Goal: Use online tool/utility: Utilize a website feature to perform a specific function

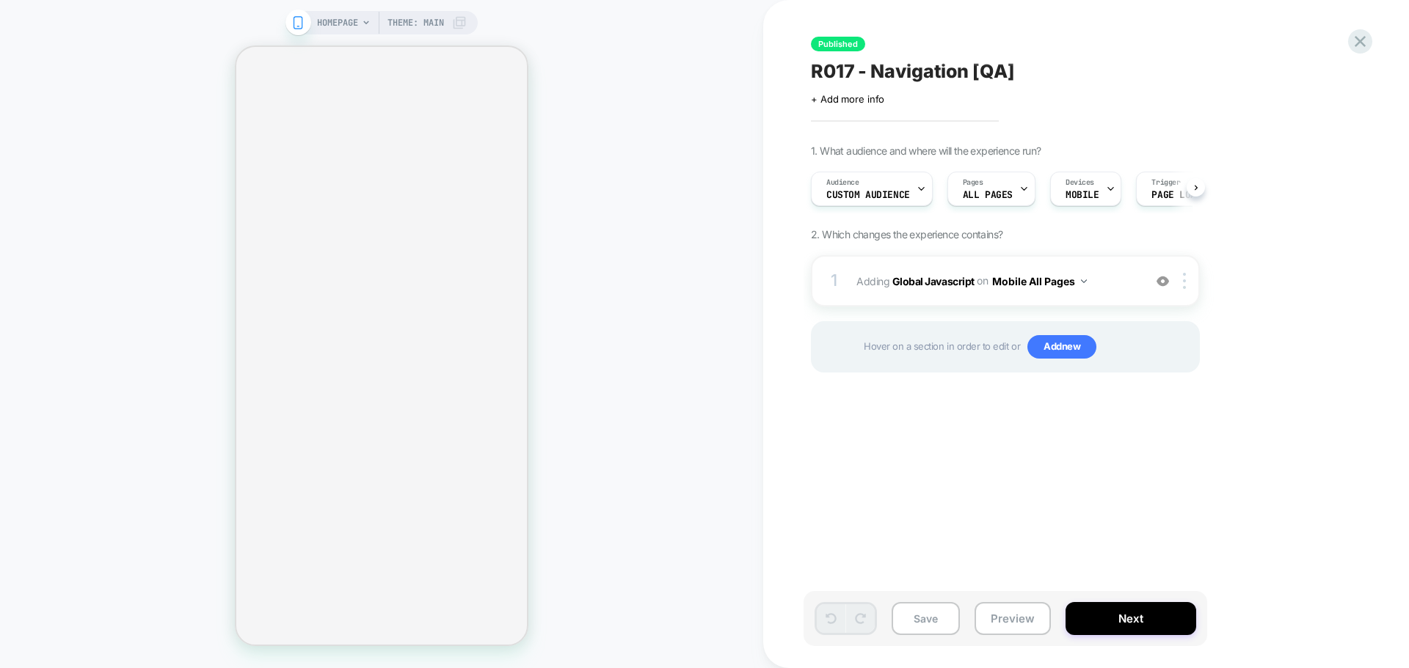
scroll to position [0, 1]
click at [927, 276] on b "Global Javascript" at bounding box center [933, 280] width 82 height 12
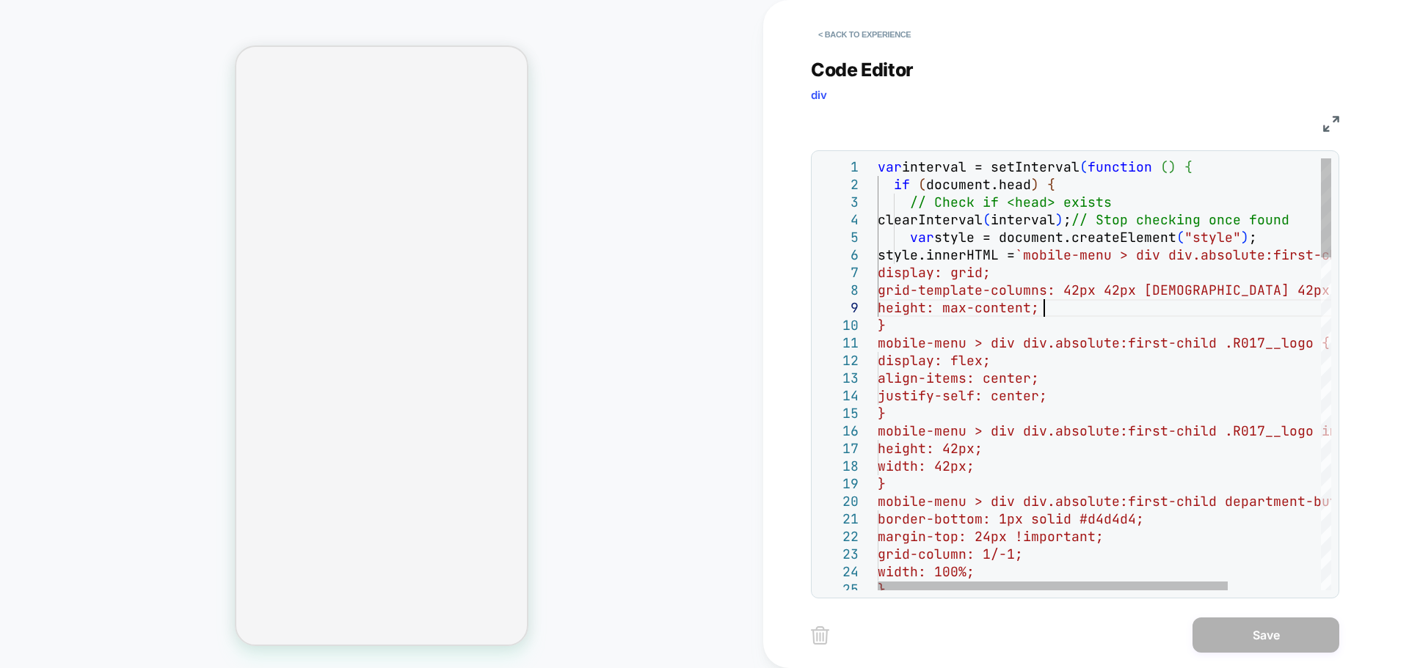
scroll to position [0, 0]
drag, startPoint x: 1045, startPoint y: 310, endPoint x: 960, endPoint y: 309, distance: 85.1
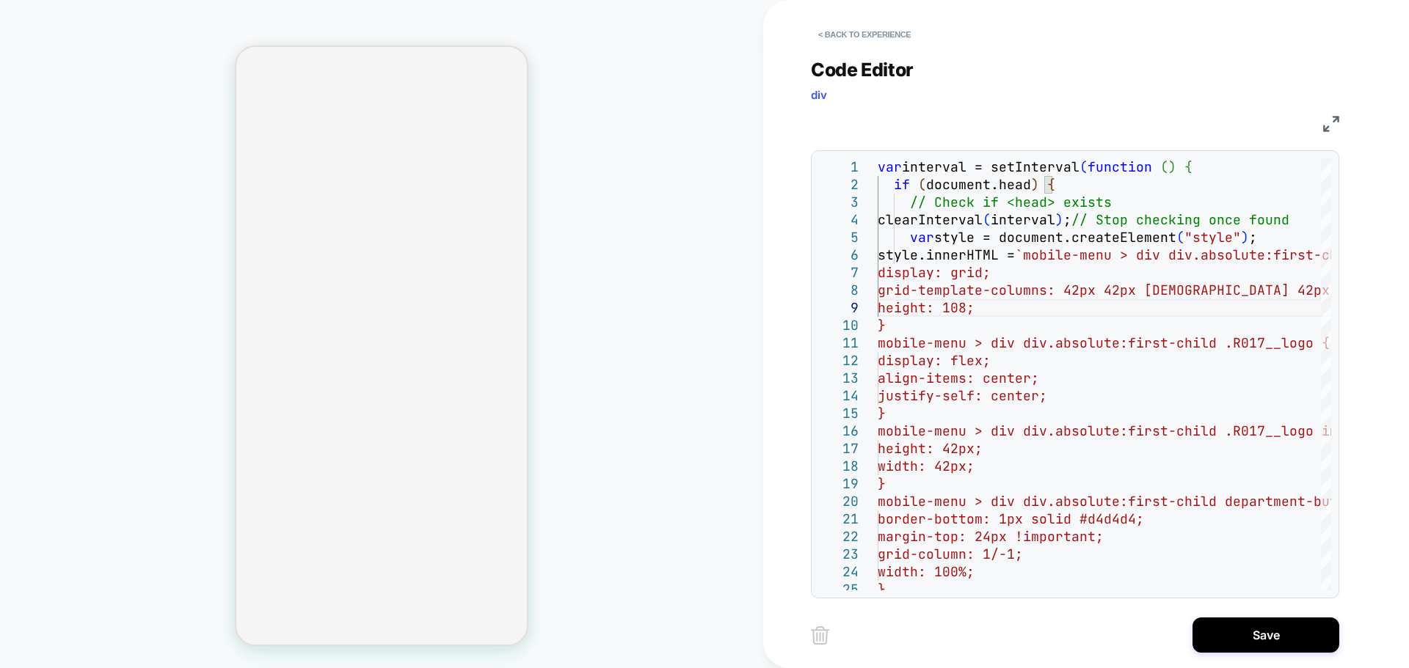
scroll to position [141, 119]
type textarea "**********"
click at [1280, 631] on button "Save" at bounding box center [1265, 635] width 147 height 35
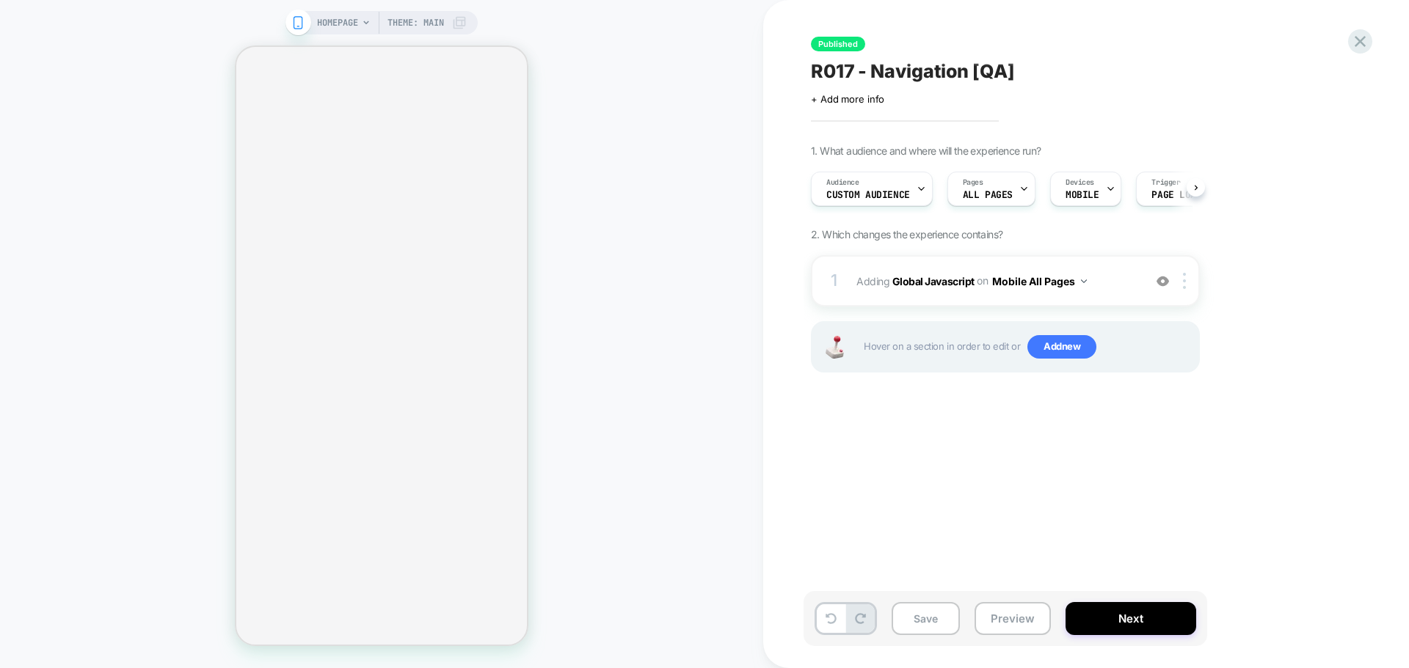
scroll to position [0, 1]
click at [930, 622] on button "Save" at bounding box center [925, 618] width 68 height 33
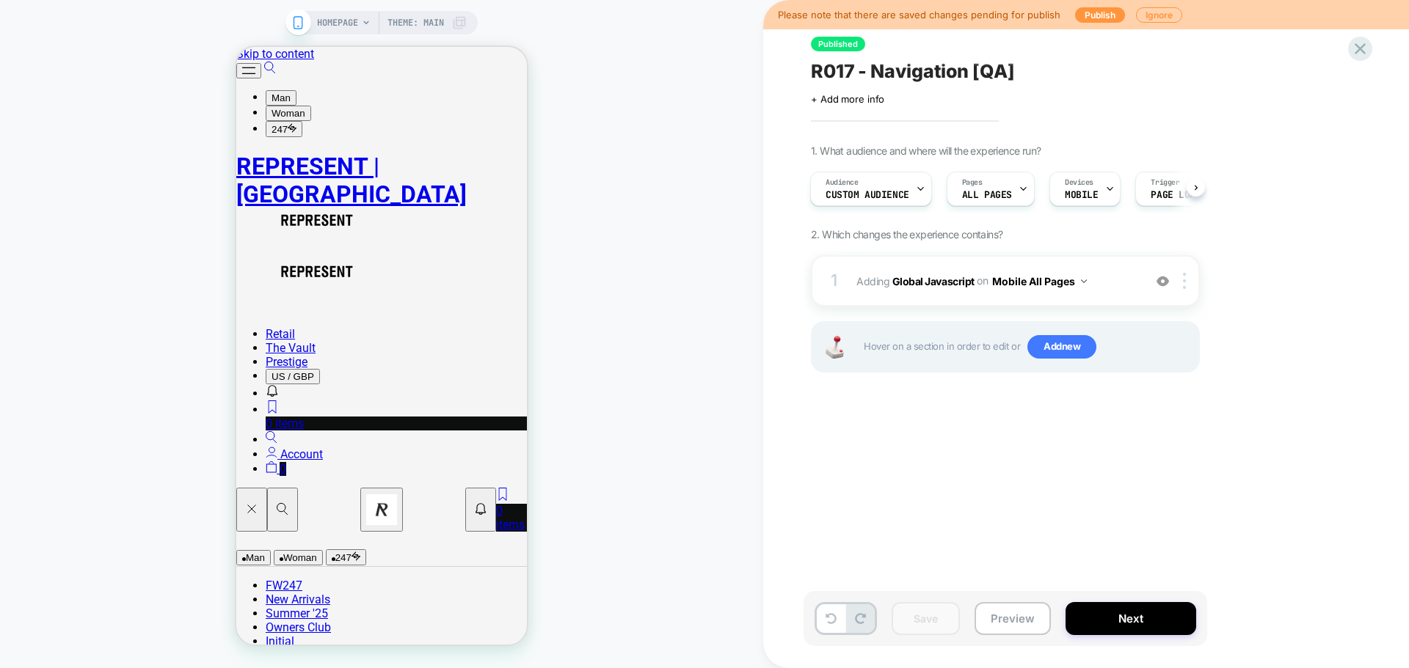
scroll to position [0, 0]
click at [1093, 12] on button "Publish" at bounding box center [1100, 14] width 50 height 15
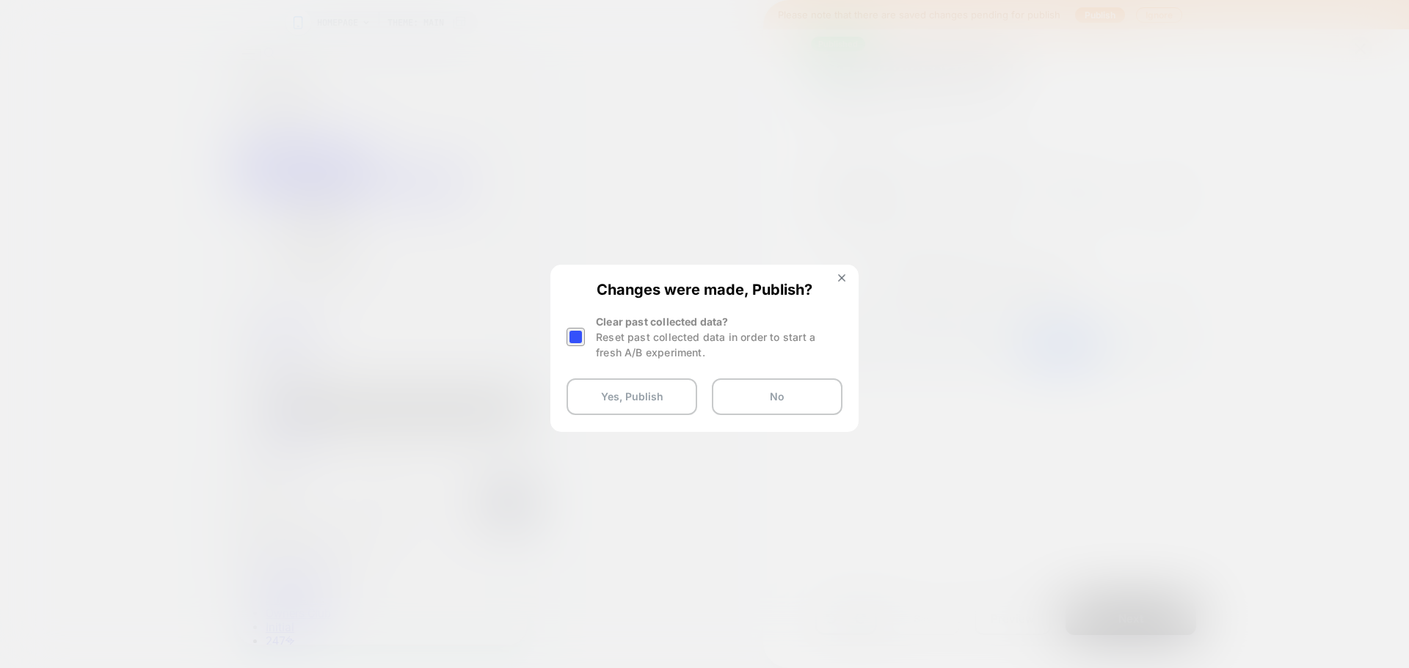
click at [574, 335] on div at bounding box center [575, 337] width 18 height 18
click at [621, 398] on button "Yes, Publish" at bounding box center [631, 397] width 131 height 37
